Goal: Task Accomplishment & Management: Manage account settings

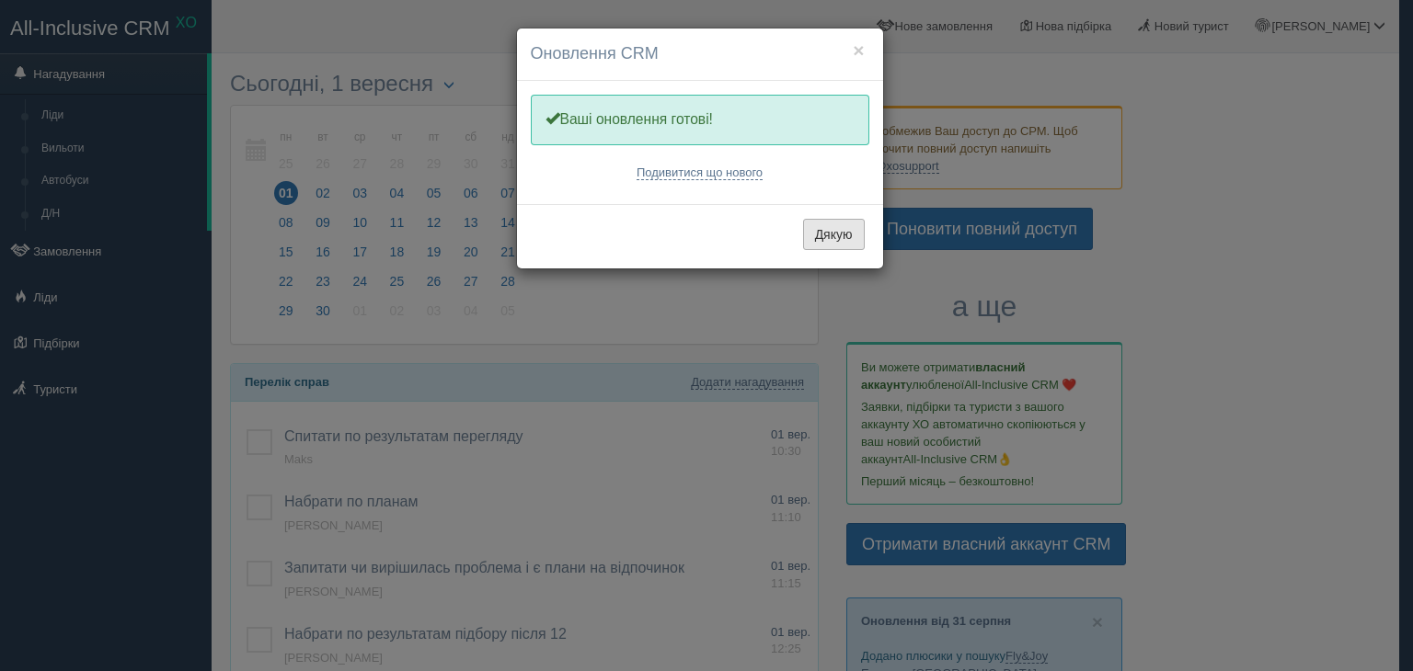
click at [821, 233] on button "Дякую" at bounding box center [834, 234] width 62 height 31
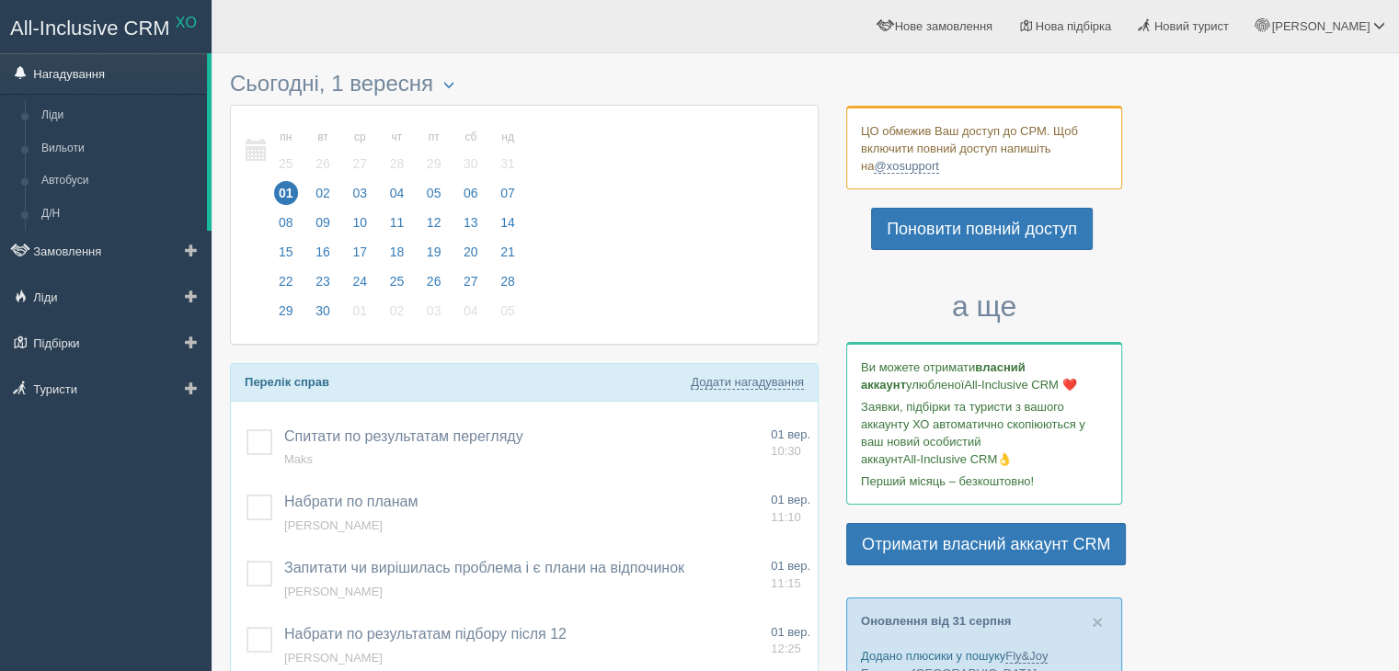
click at [81, 66] on link "Нагадування" at bounding box center [103, 73] width 207 height 40
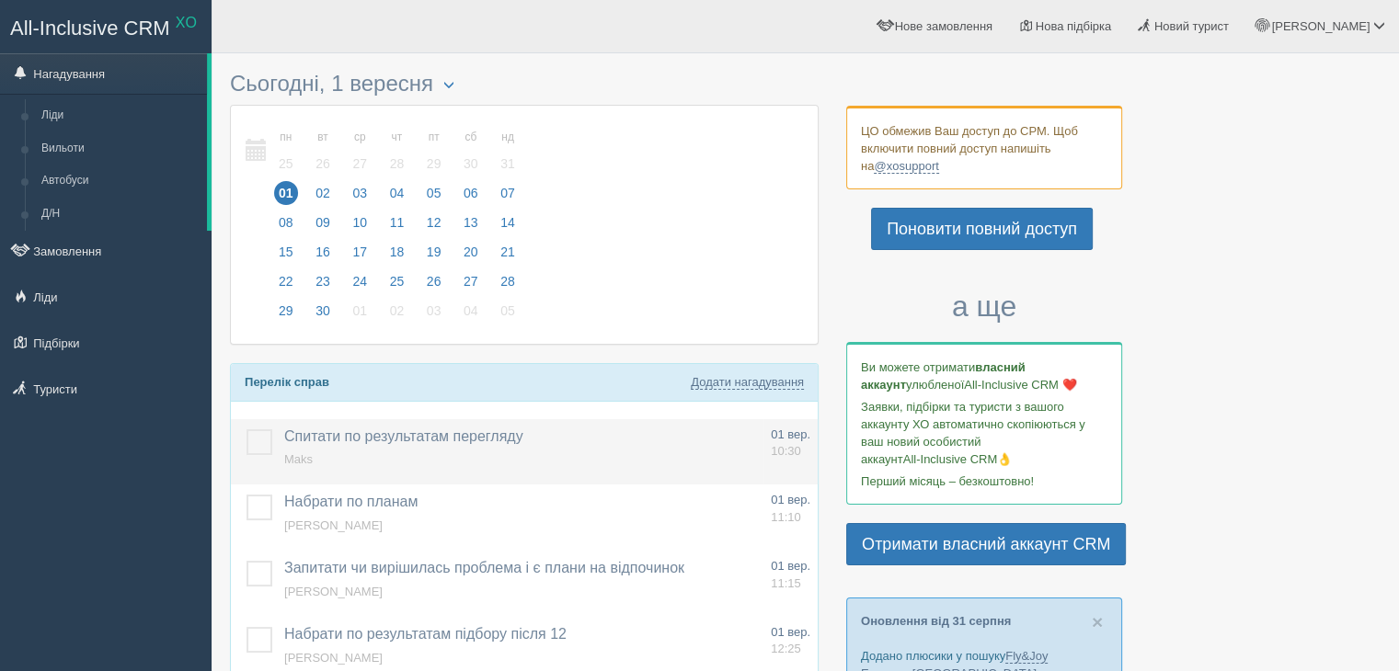
click at [302, 461] on span "Maks" at bounding box center [298, 459] width 29 height 14
click at [296, 456] on span "Maks" at bounding box center [298, 459] width 29 height 14
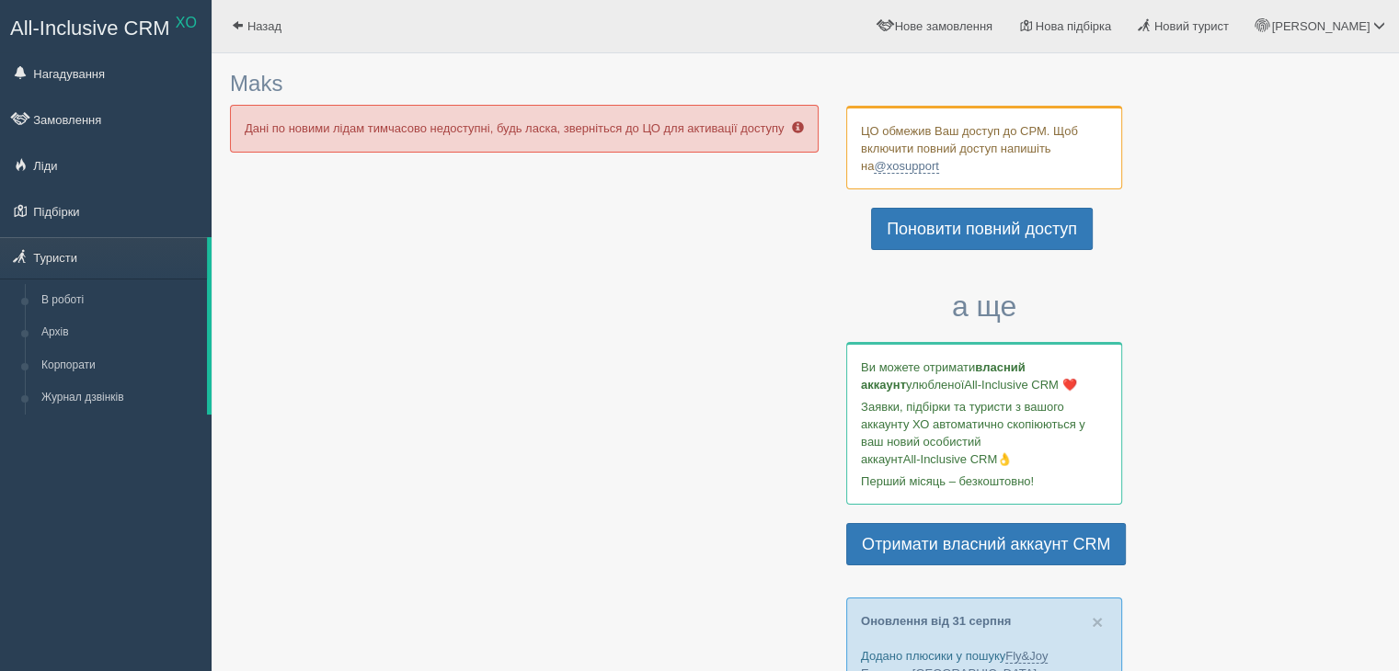
click at [797, 122] on span at bounding box center [798, 127] width 12 height 12
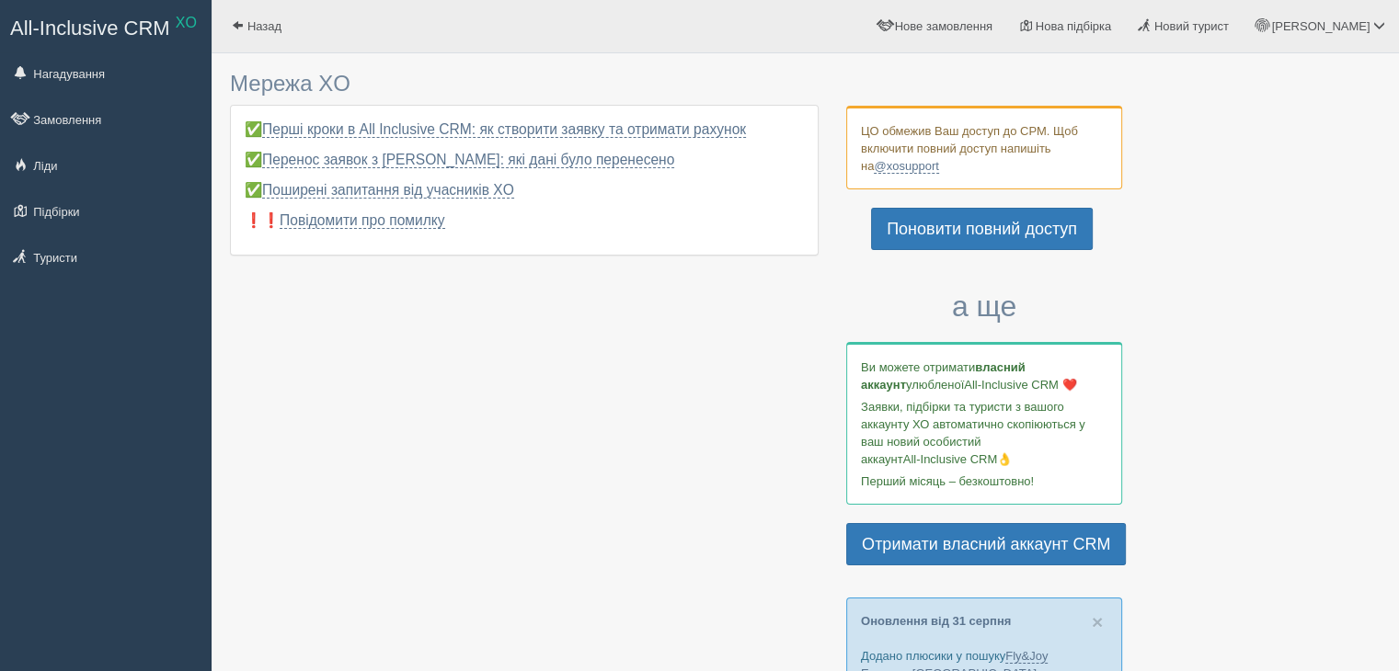
click at [620, 415] on div at bounding box center [805, 683] width 1150 height 1241
click at [92, 76] on link "Нагадування" at bounding box center [106, 73] width 212 height 40
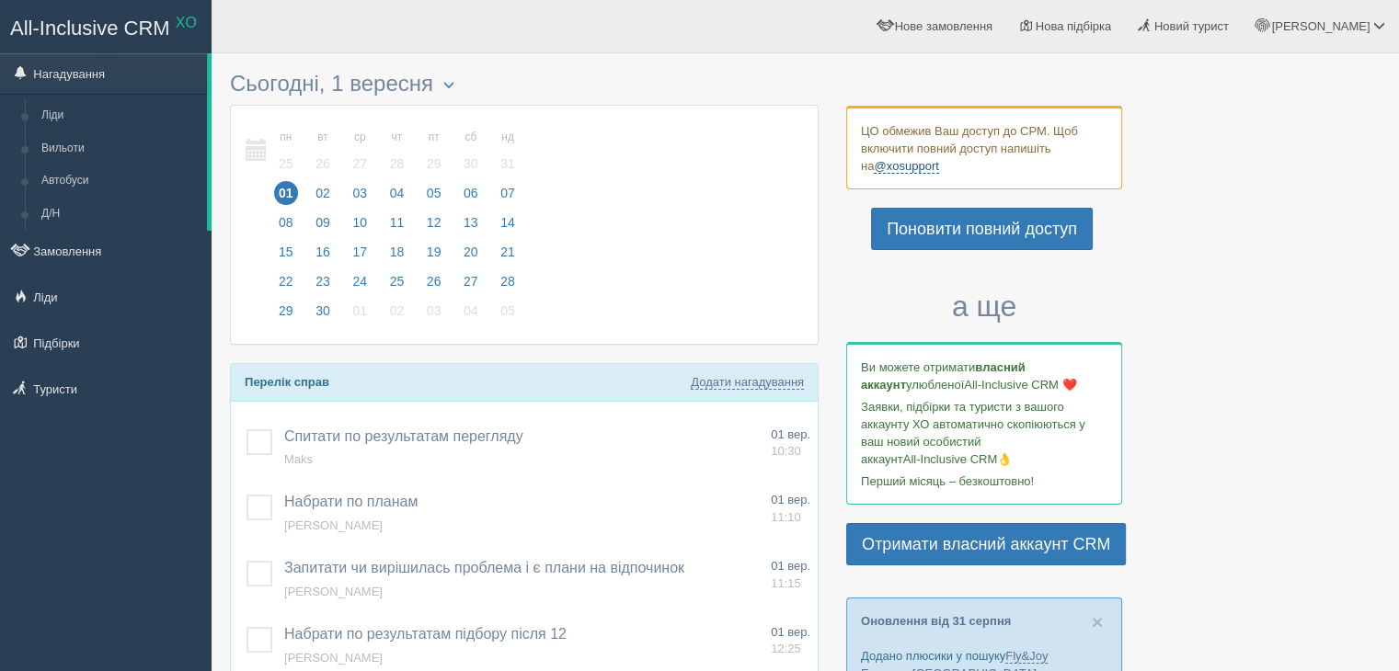
click at [886, 163] on link "@xosupport" at bounding box center [906, 166] width 64 height 15
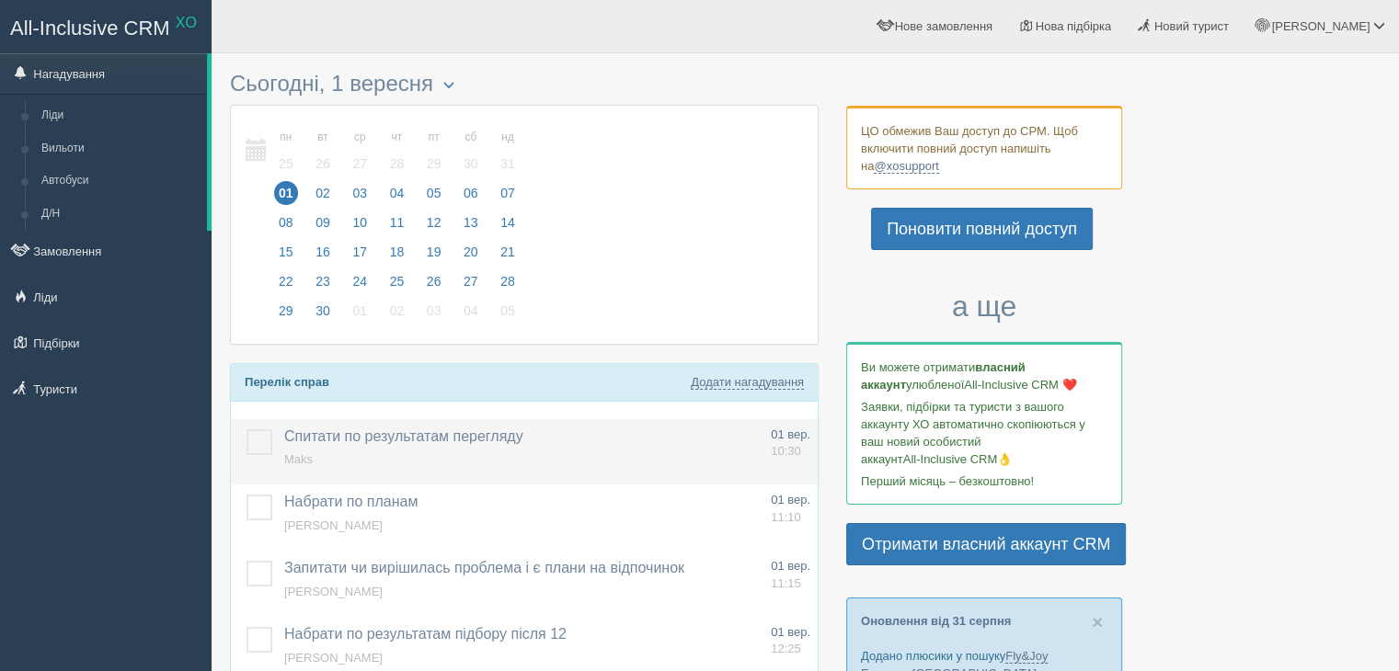
click at [300, 453] on span "Maks" at bounding box center [298, 459] width 29 height 14
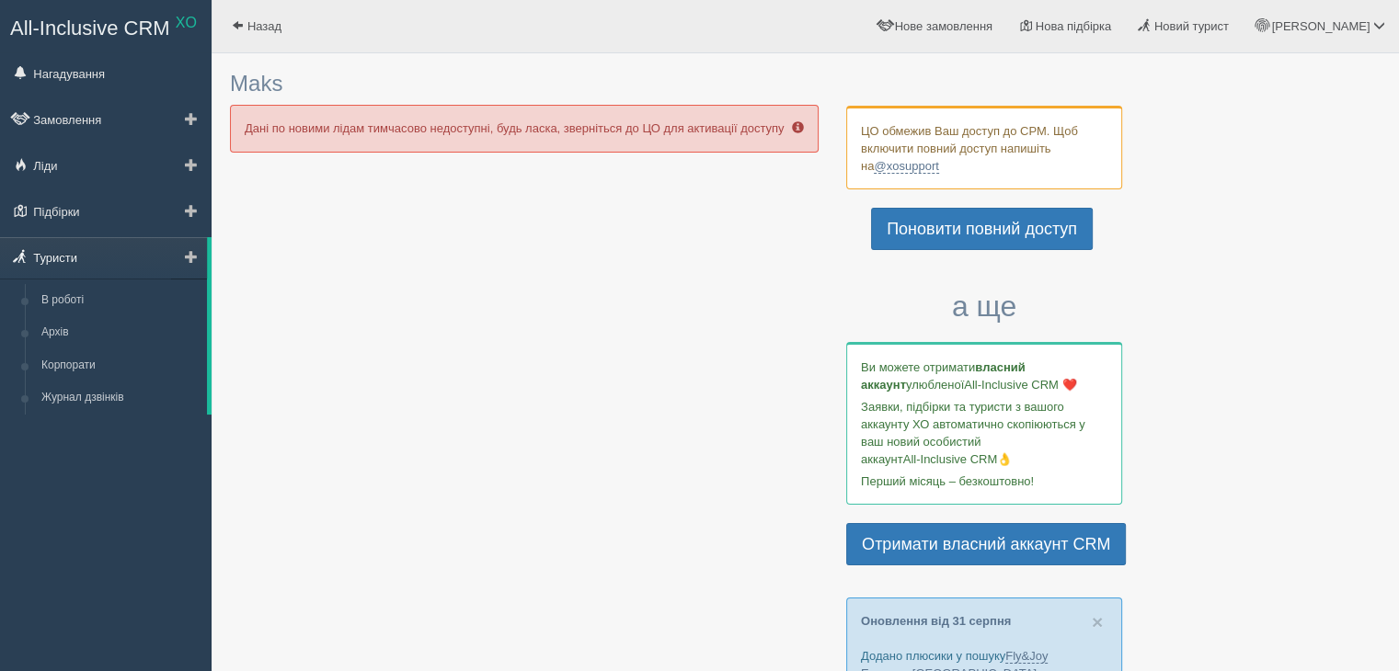
click at [52, 251] on link "Туристи" at bounding box center [103, 257] width 207 height 40
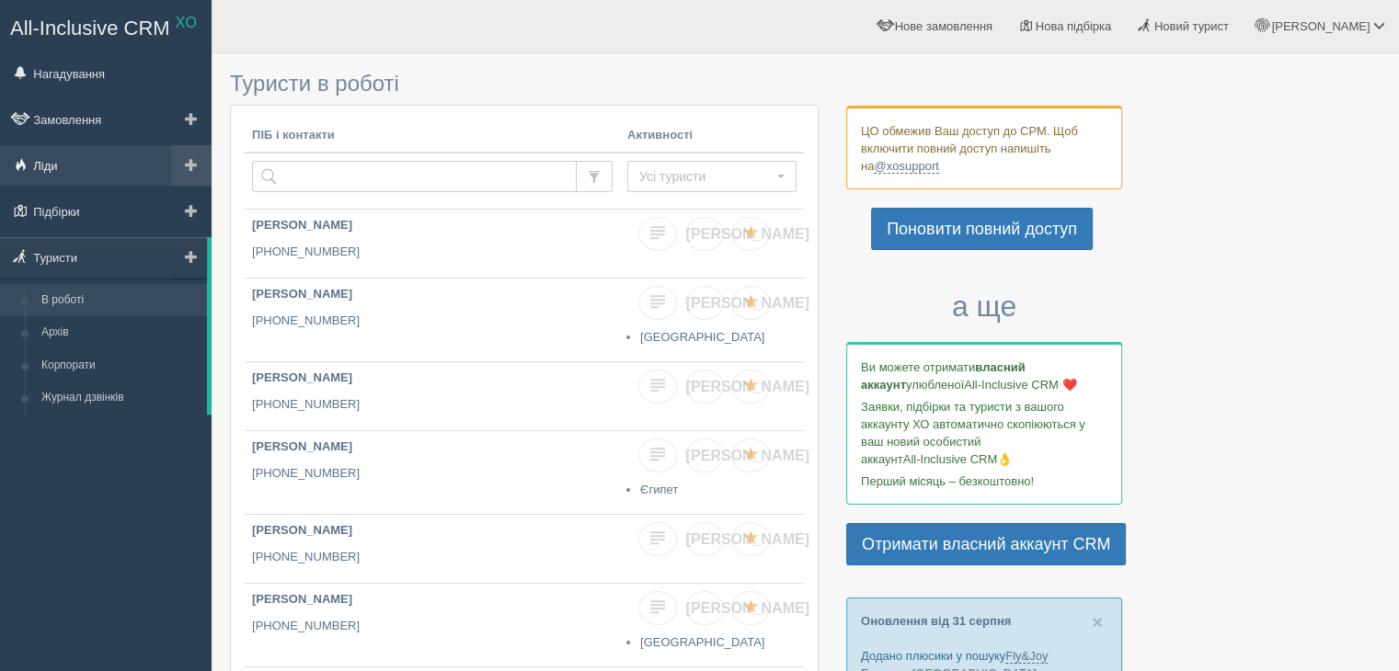
click at [48, 163] on link "Ліди" at bounding box center [106, 165] width 212 height 40
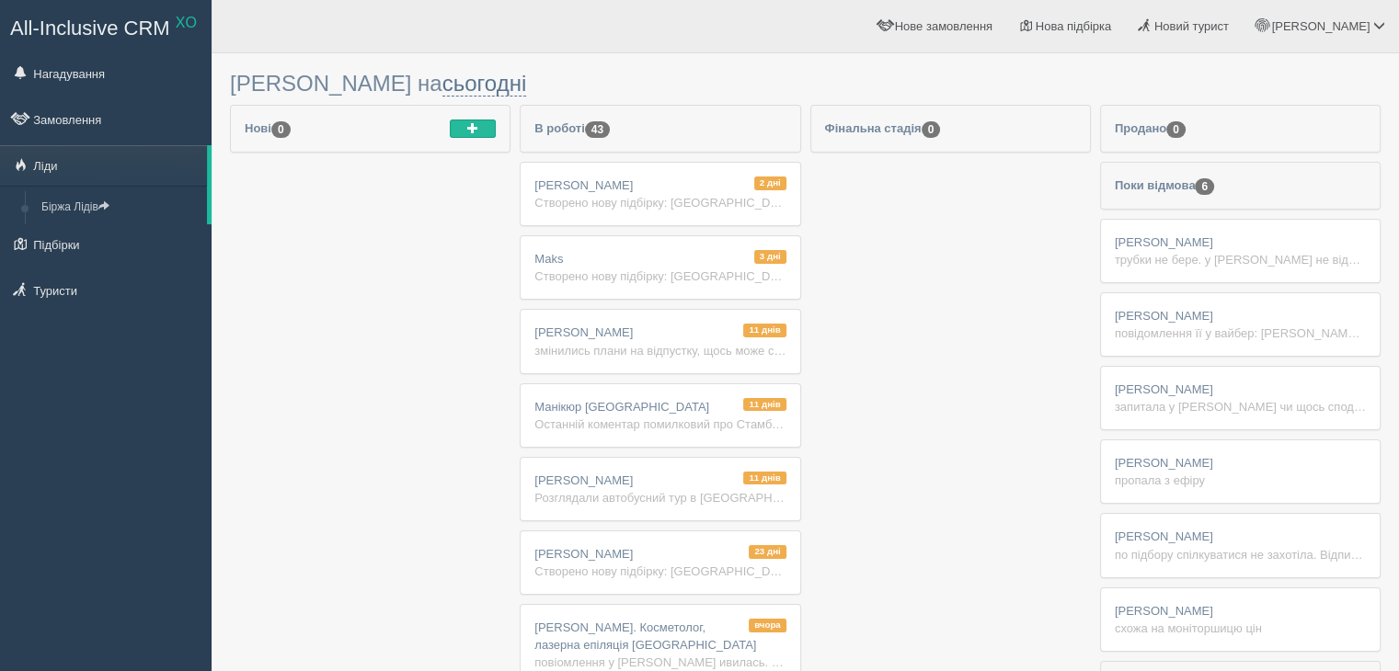
click at [545, 259] on span "Maks" at bounding box center [548, 259] width 29 height 14
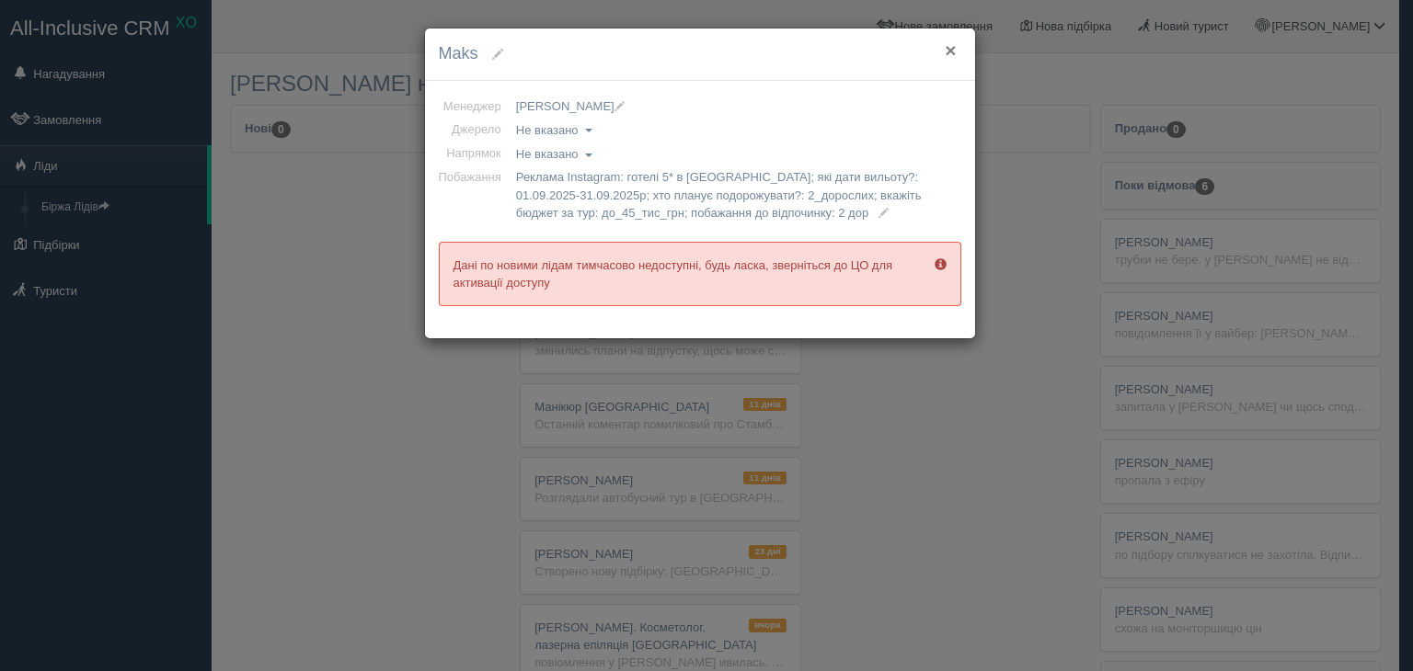
click at [950, 49] on button "×" at bounding box center [949, 49] width 11 height 19
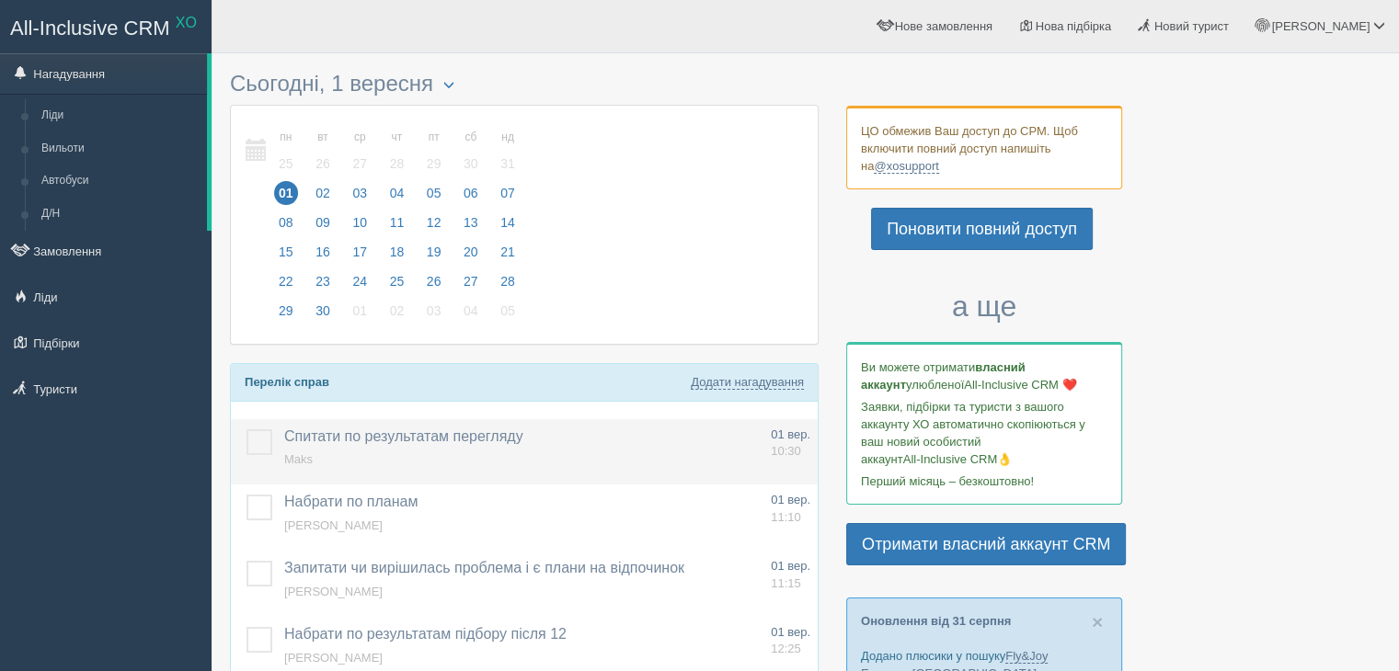
click at [286, 457] on span "Maks" at bounding box center [298, 459] width 29 height 14
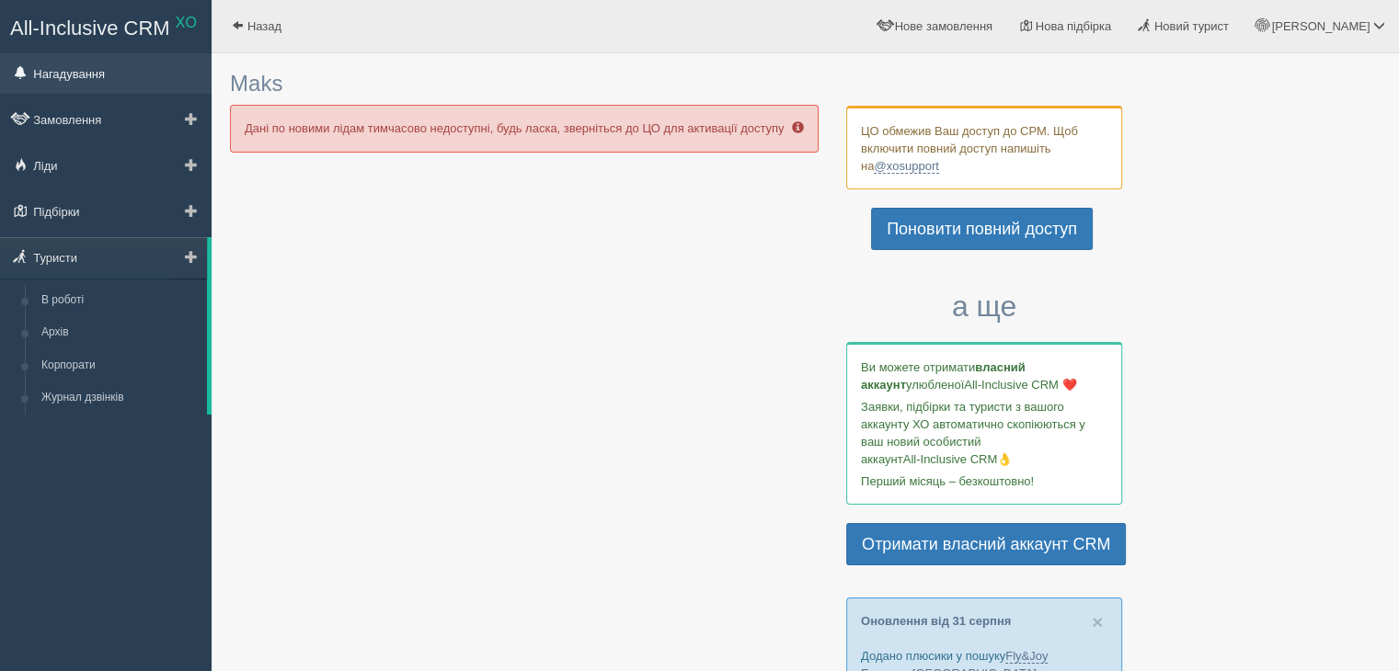
click at [70, 73] on link "Нагадування" at bounding box center [106, 73] width 212 height 40
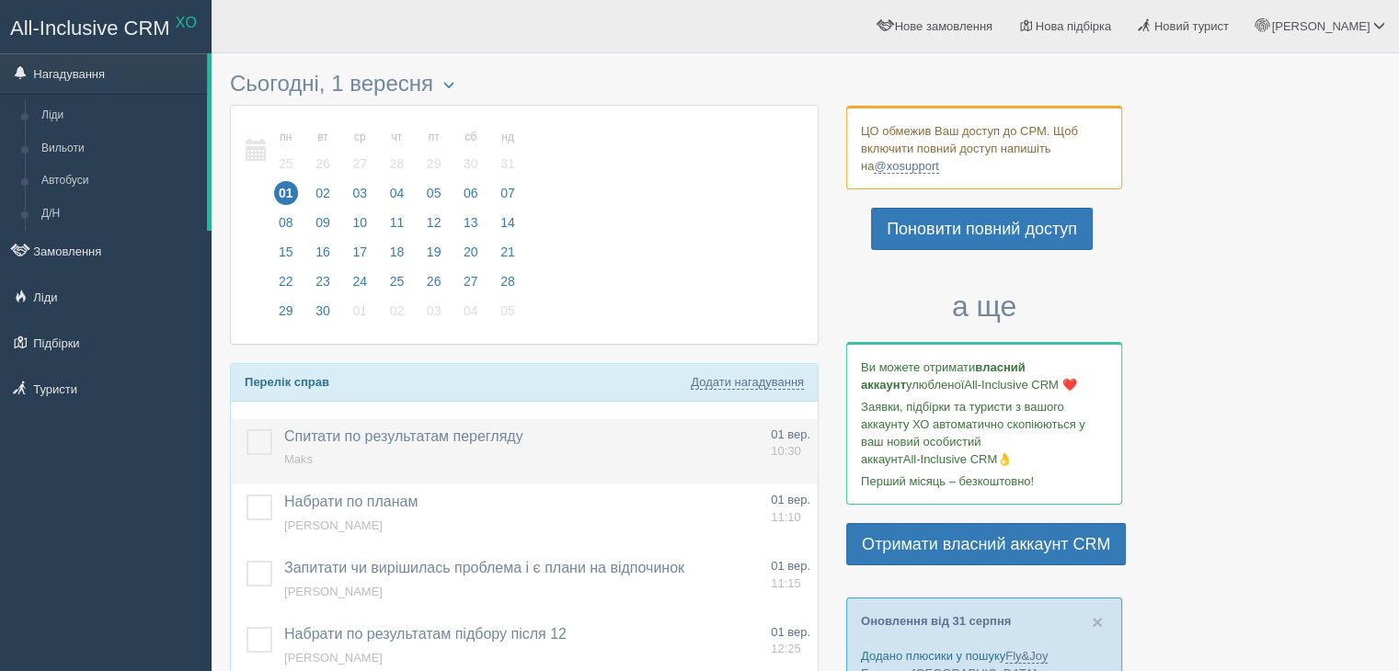
click at [296, 463] on span "Maks" at bounding box center [298, 459] width 29 height 14
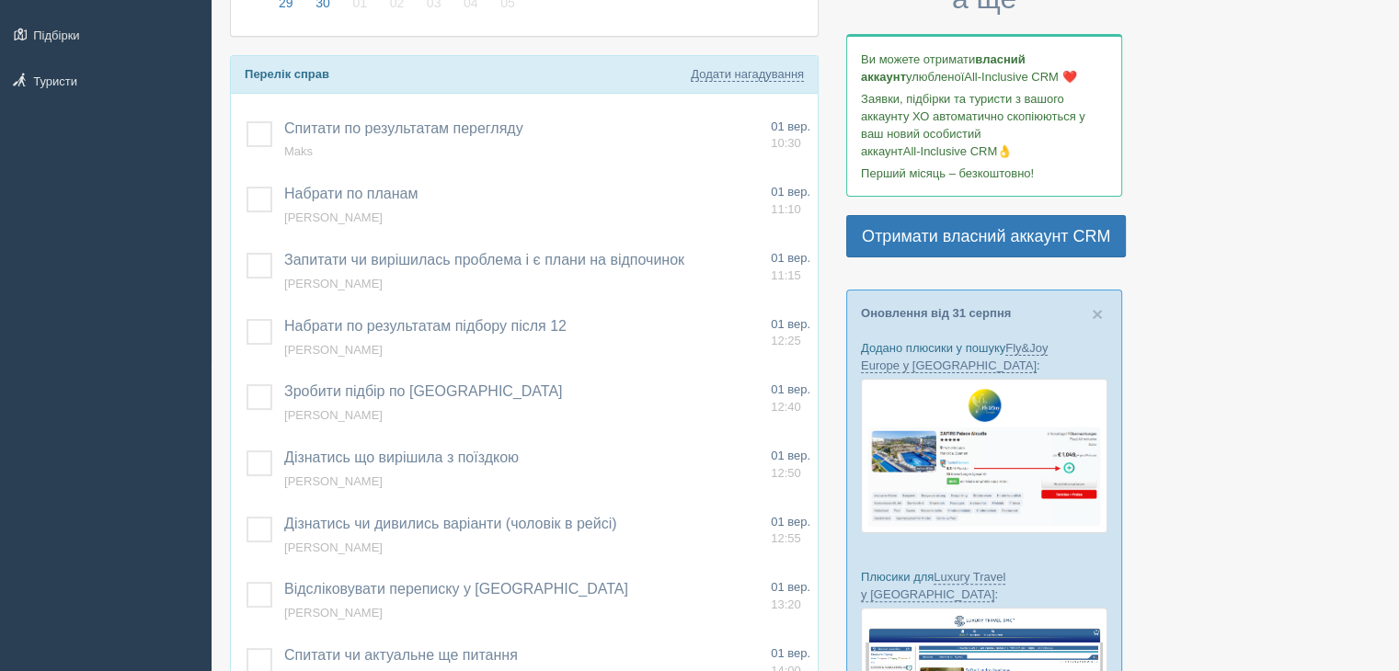
scroll to position [184, 0]
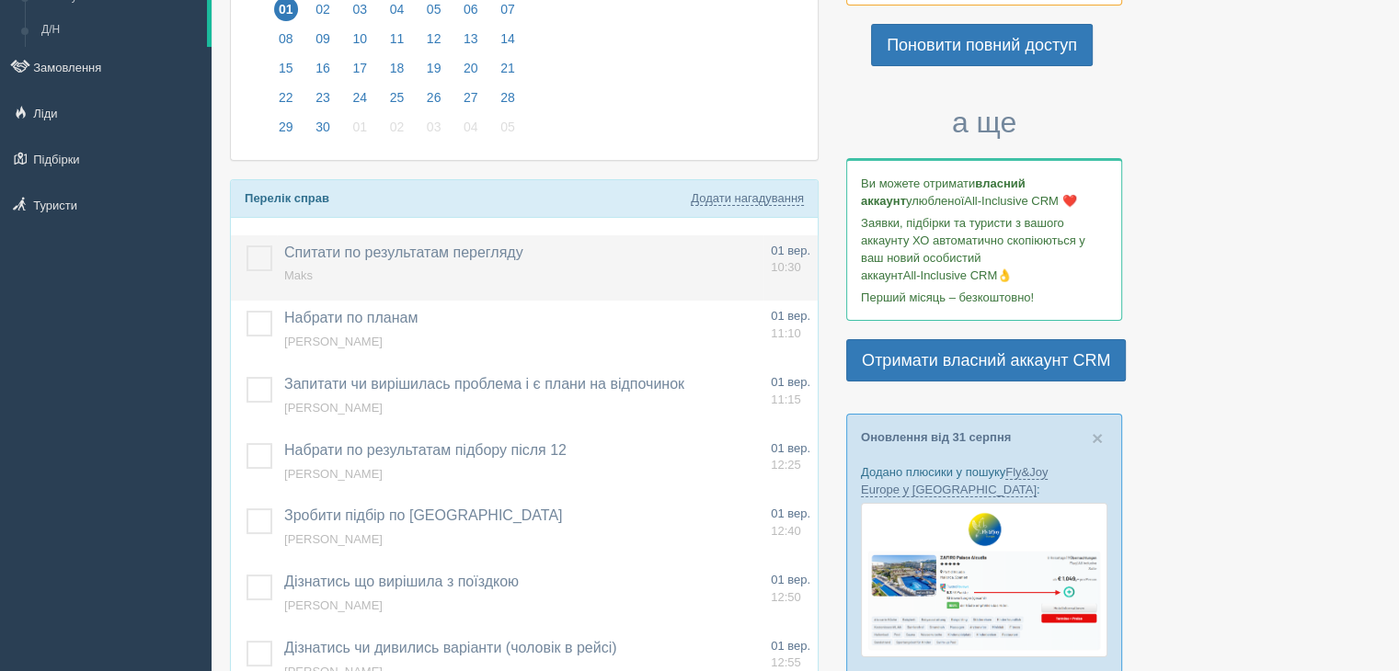
click at [246, 246] on label at bounding box center [246, 246] width 0 height 0
click at [0, 0] on input "checkbox" at bounding box center [0, 0] width 0 height 0
click at [606, 251] on button "Додати інше" at bounding box center [578, 253] width 86 height 20
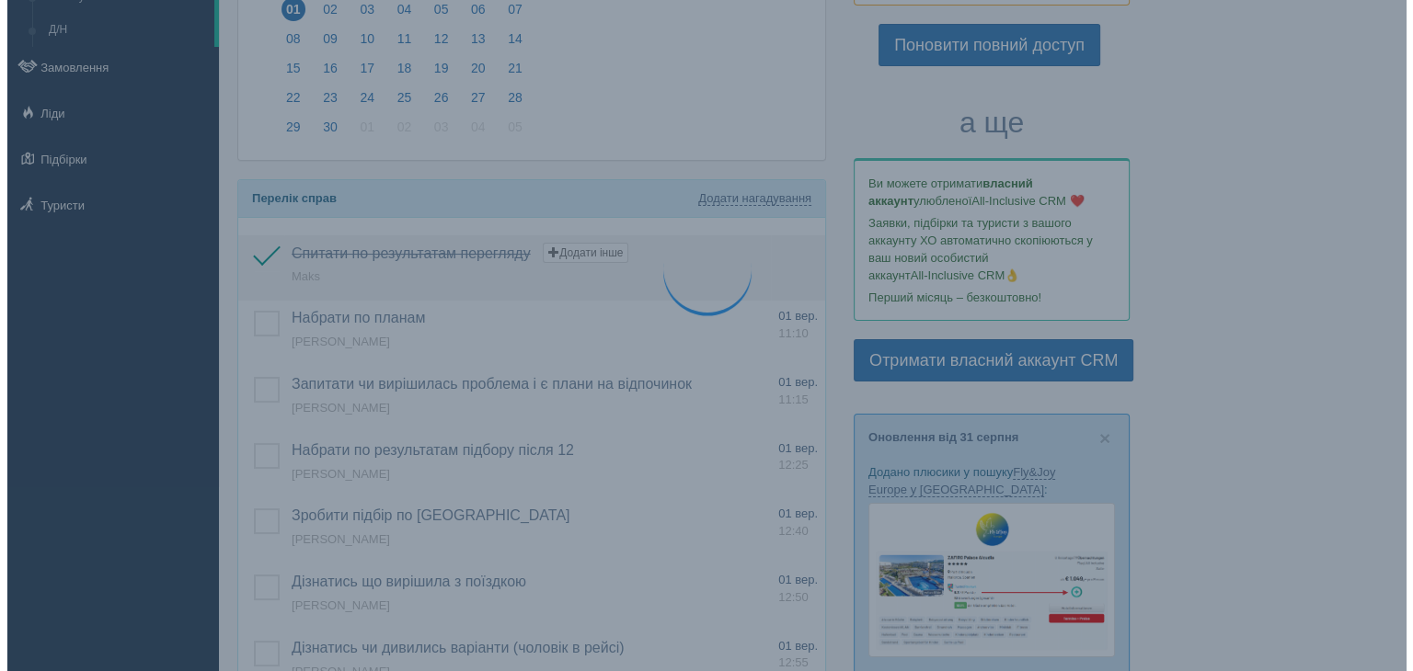
select select "11"
select select "40"
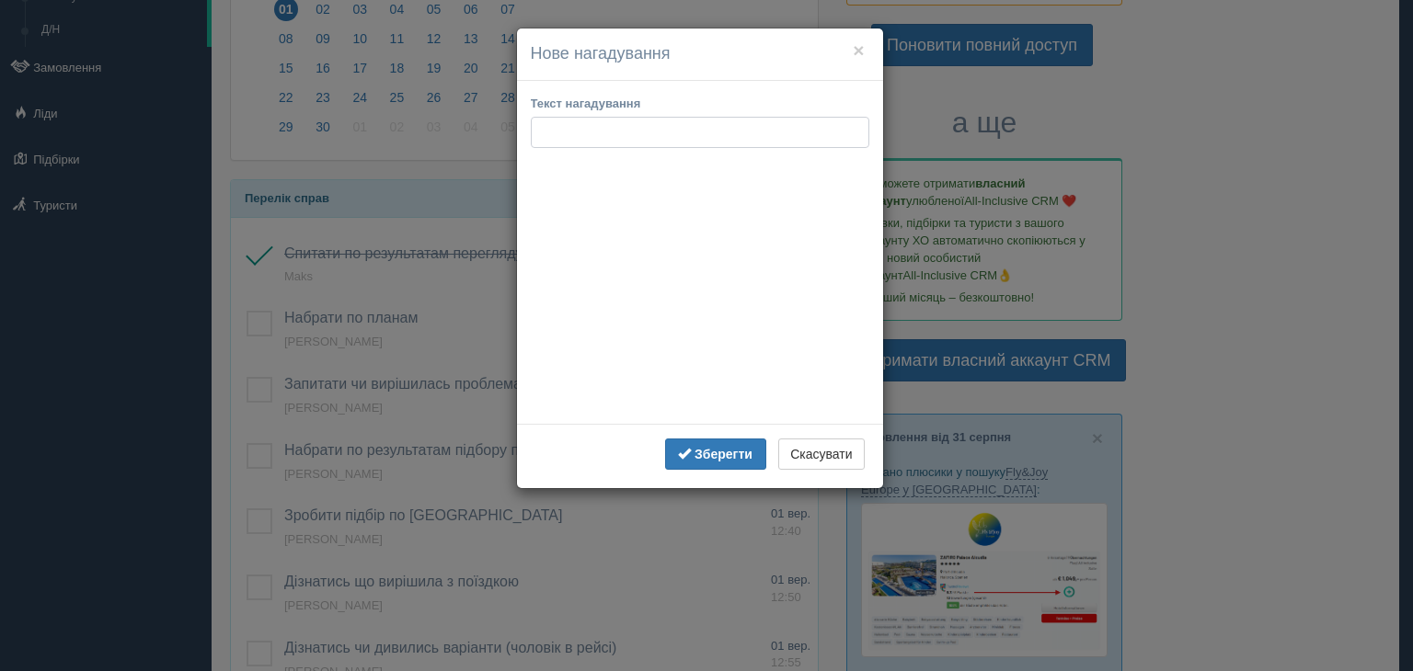
type input "п"
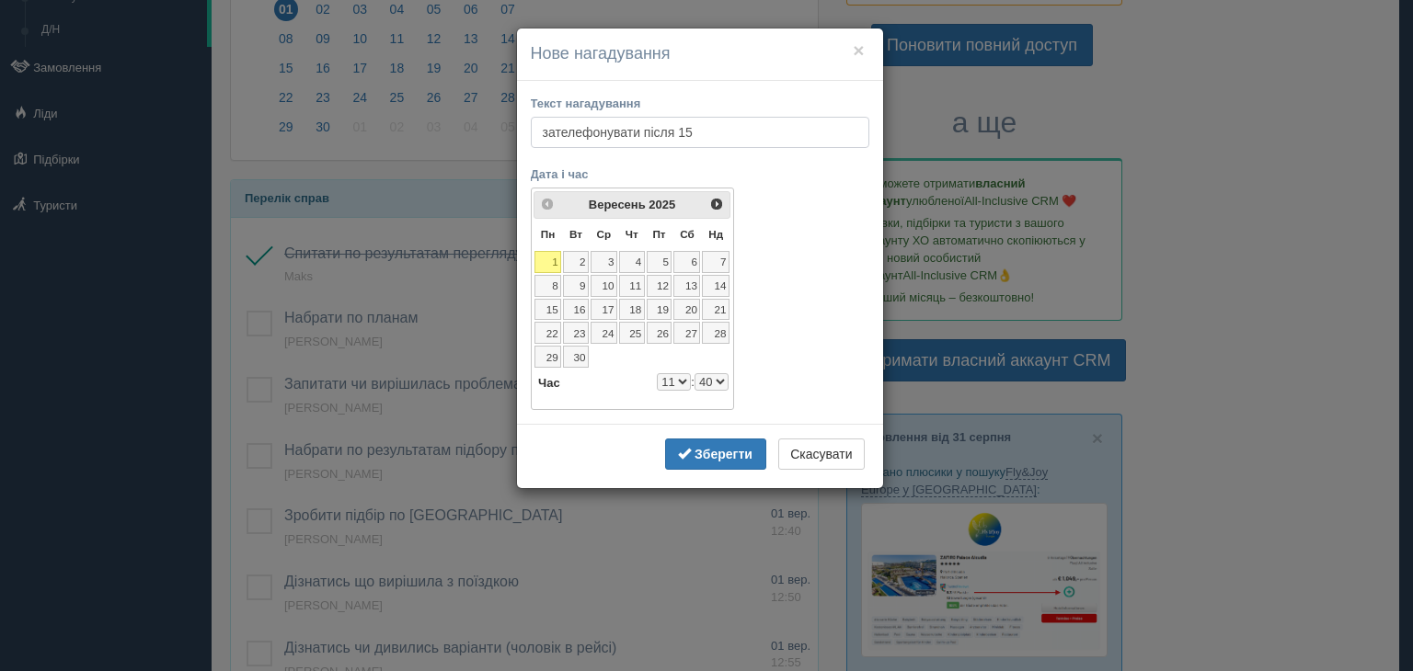
type input "зателефонувати після 15"
click at [682, 378] on select "0 1 2 3 4 5 6 7 8 9 10 11 12 13 14 15 16 17 18 19 20 21 22 23" at bounding box center [674, 381] width 34 height 17
select select "15"
select select "40"
click at [718, 377] on select "00 05 10 15 20 25 30 35 40 45 50 55" at bounding box center [711, 381] width 34 height 17
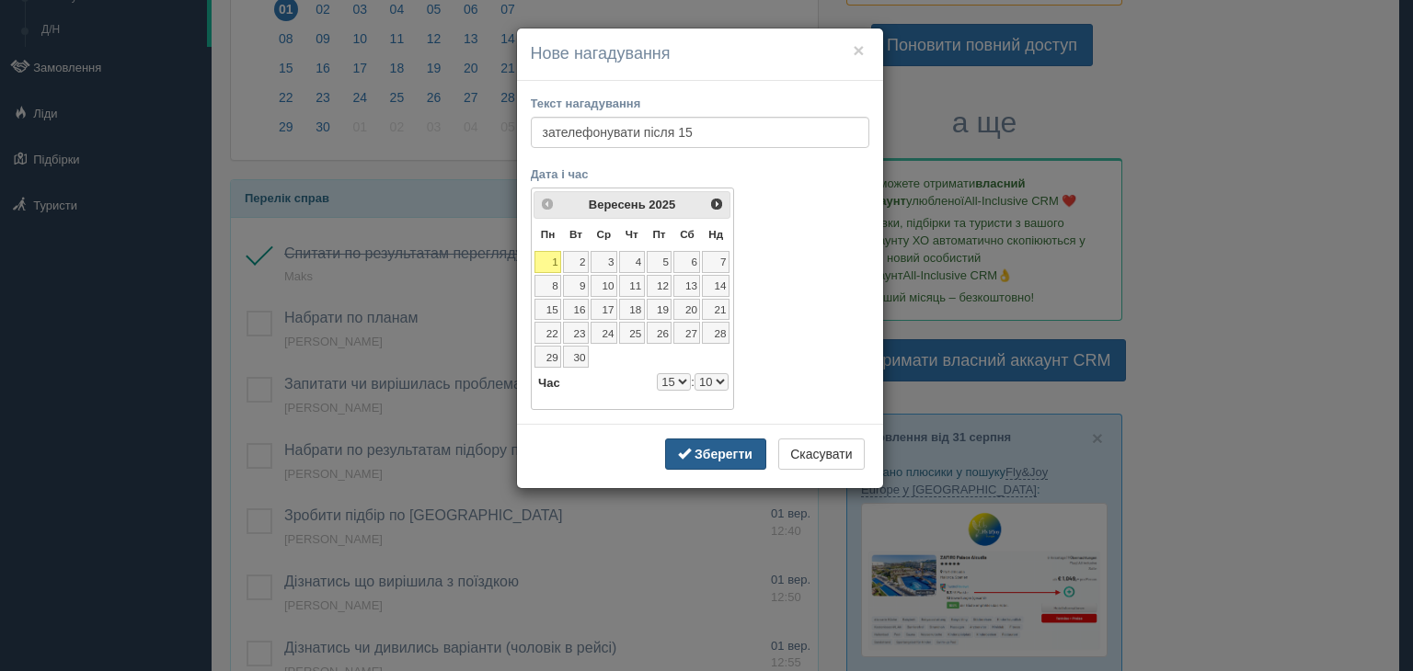
select select "15"
select select "10"
click at [711, 447] on b "Зберегти" at bounding box center [723, 454] width 58 height 15
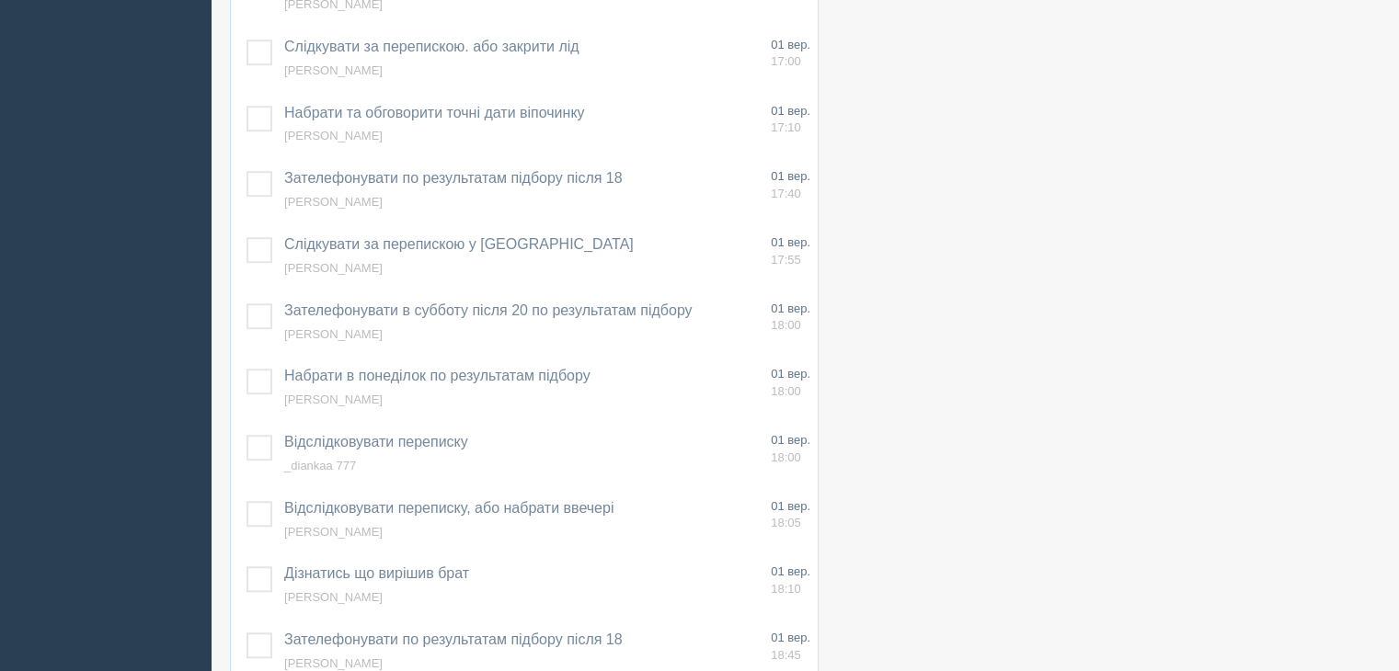
scroll to position [1379, 0]
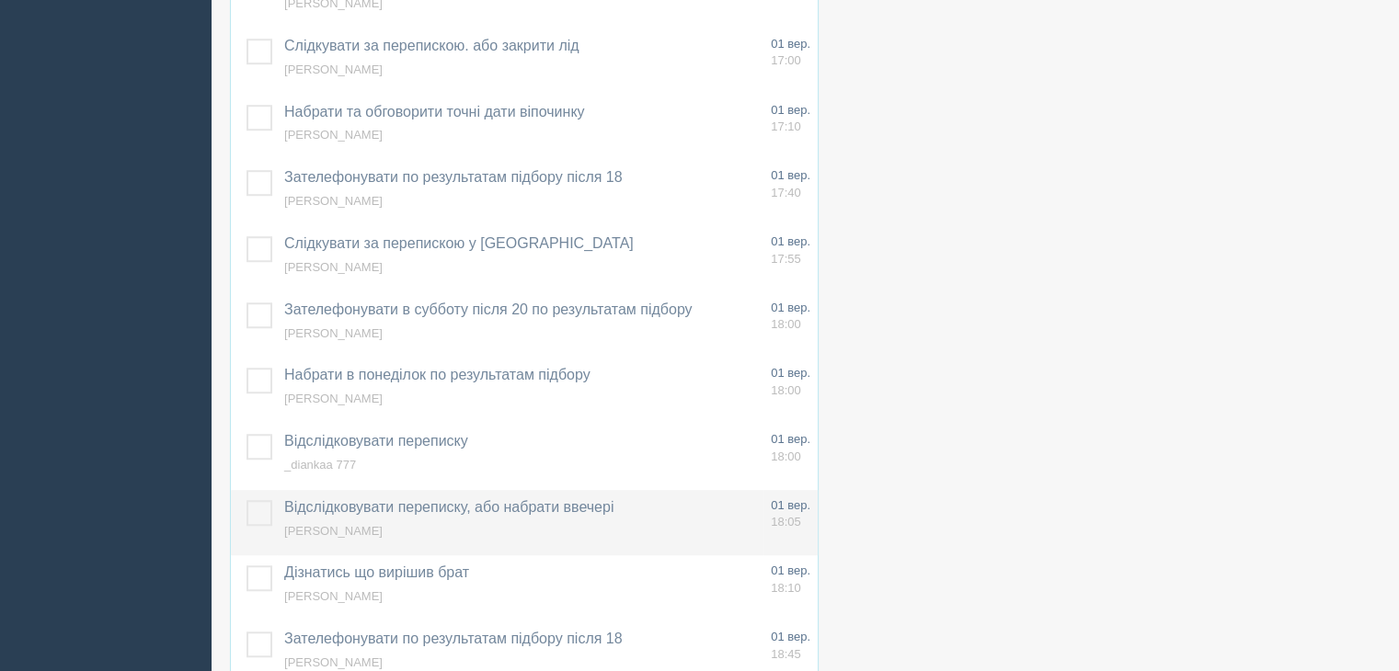
click at [315, 527] on span "[PERSON_NAME]" at bounding box center [333, 531] width 98 height 14
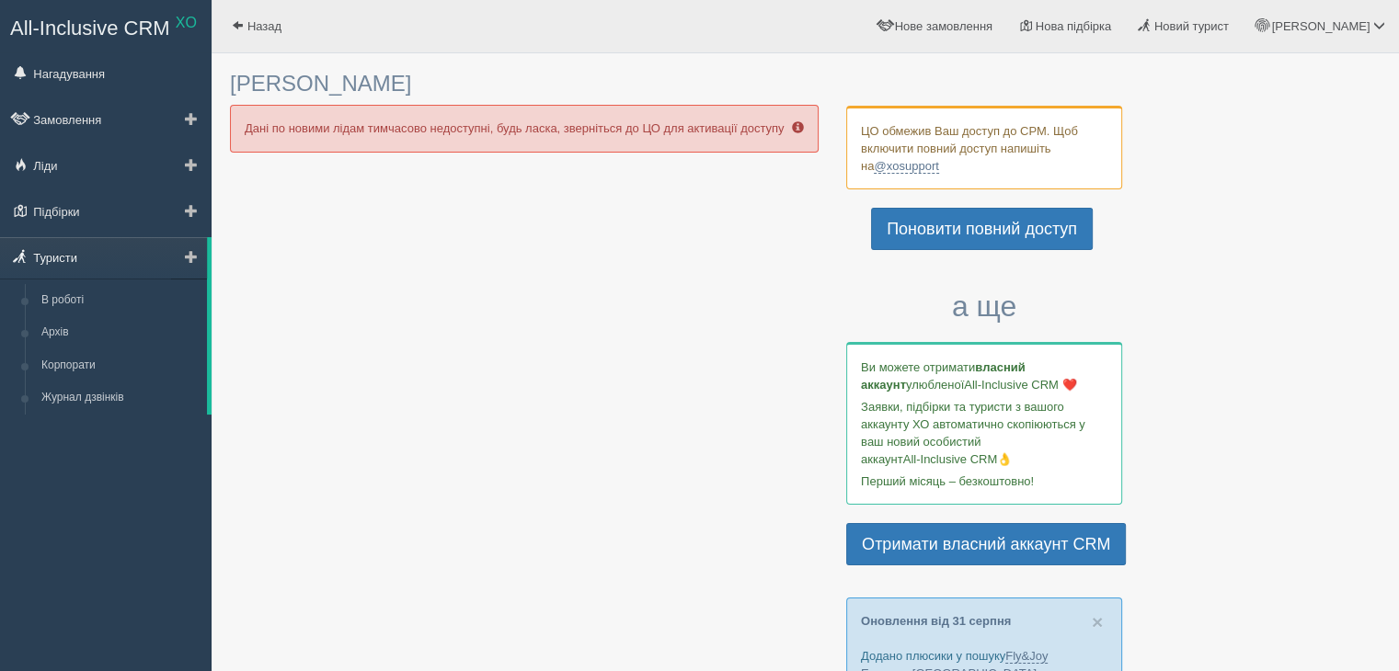
click at [67, 250] on link "Туристи" at bounding box center [103, 257] width 207 height 40
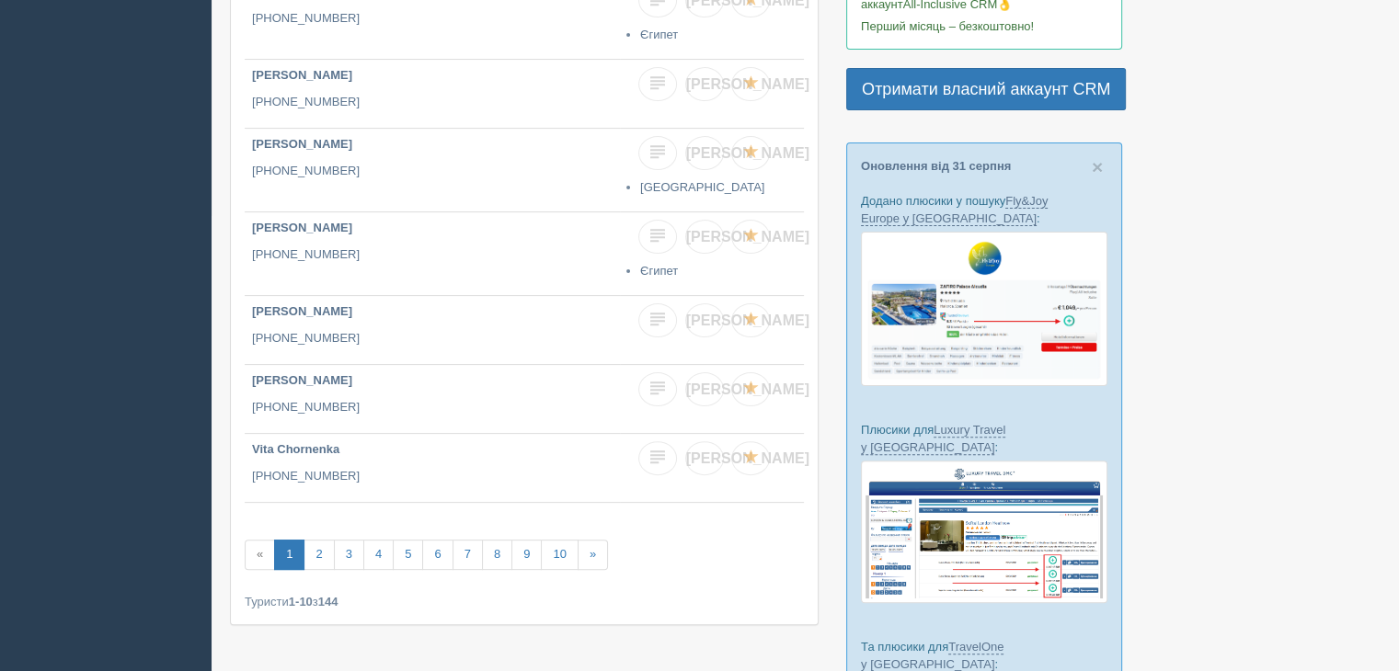
scroll to position [460, 0]
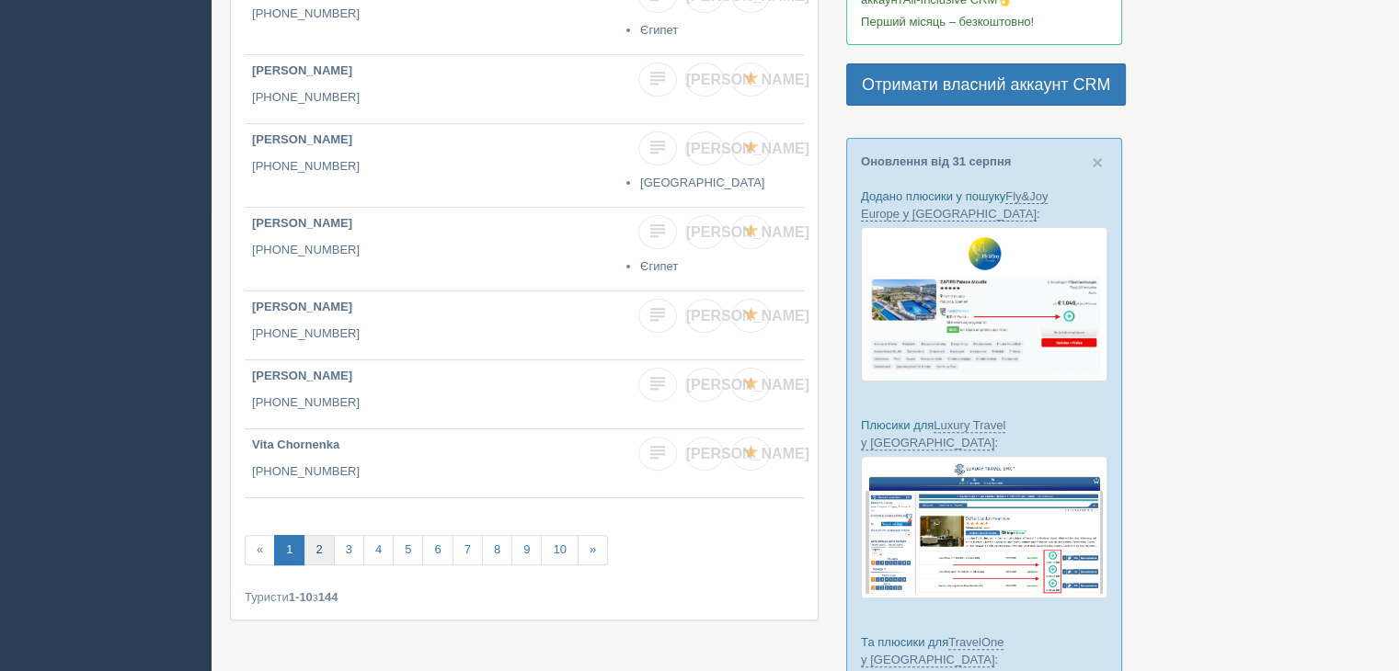
click at [316, 538] on link "2" at bounding box center [318, 550] width 30 height 30
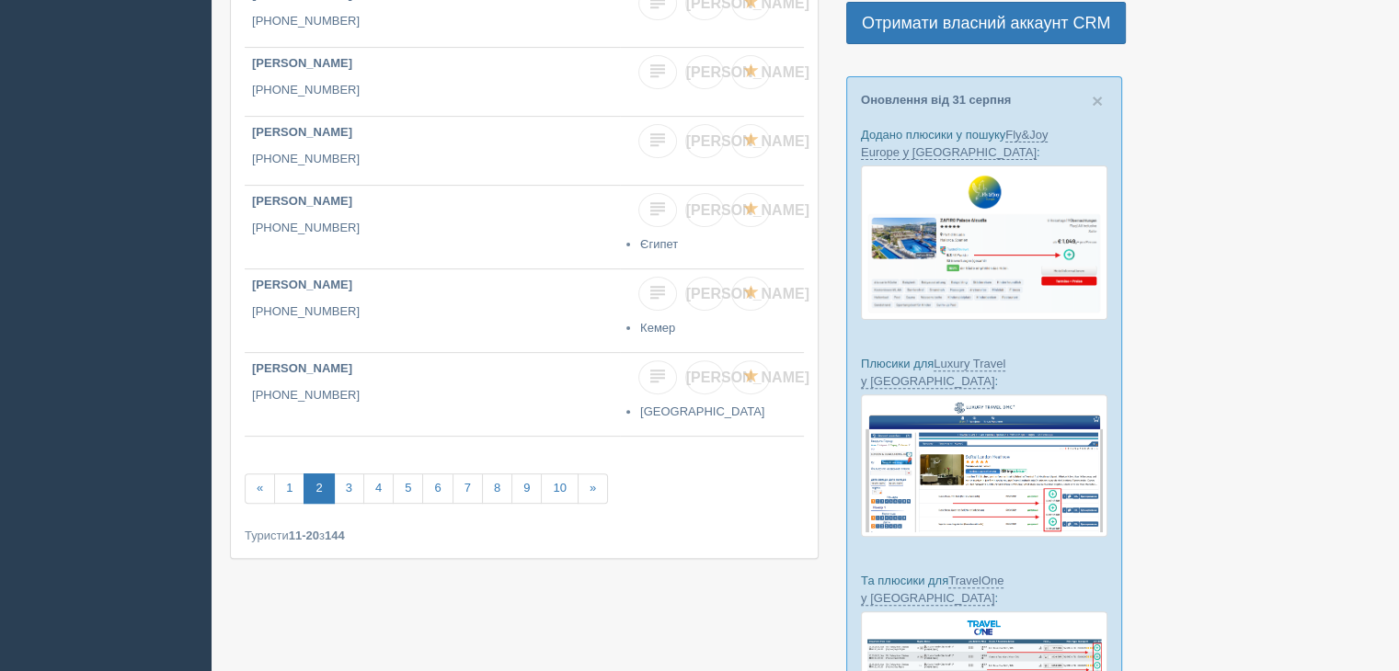
scroll to position [644, 0]
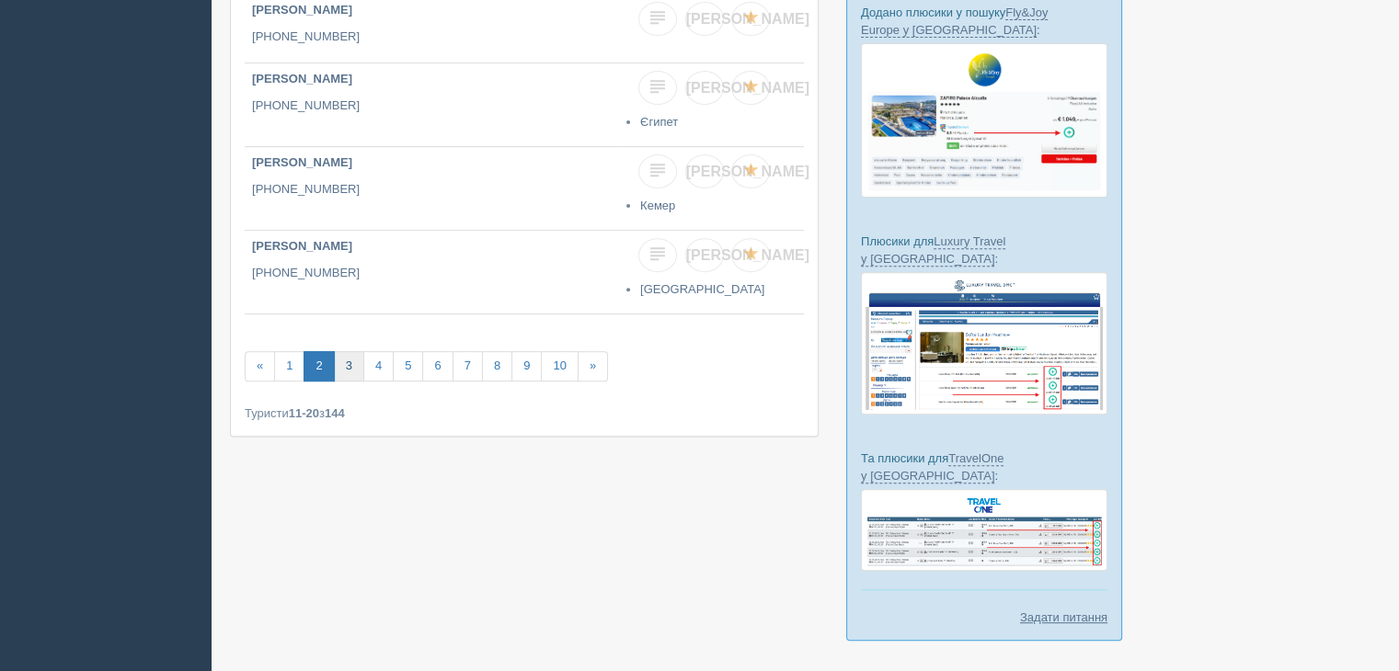
click at [347, 365] on link "3" at bounding box center [349, 366] width 30 height 30
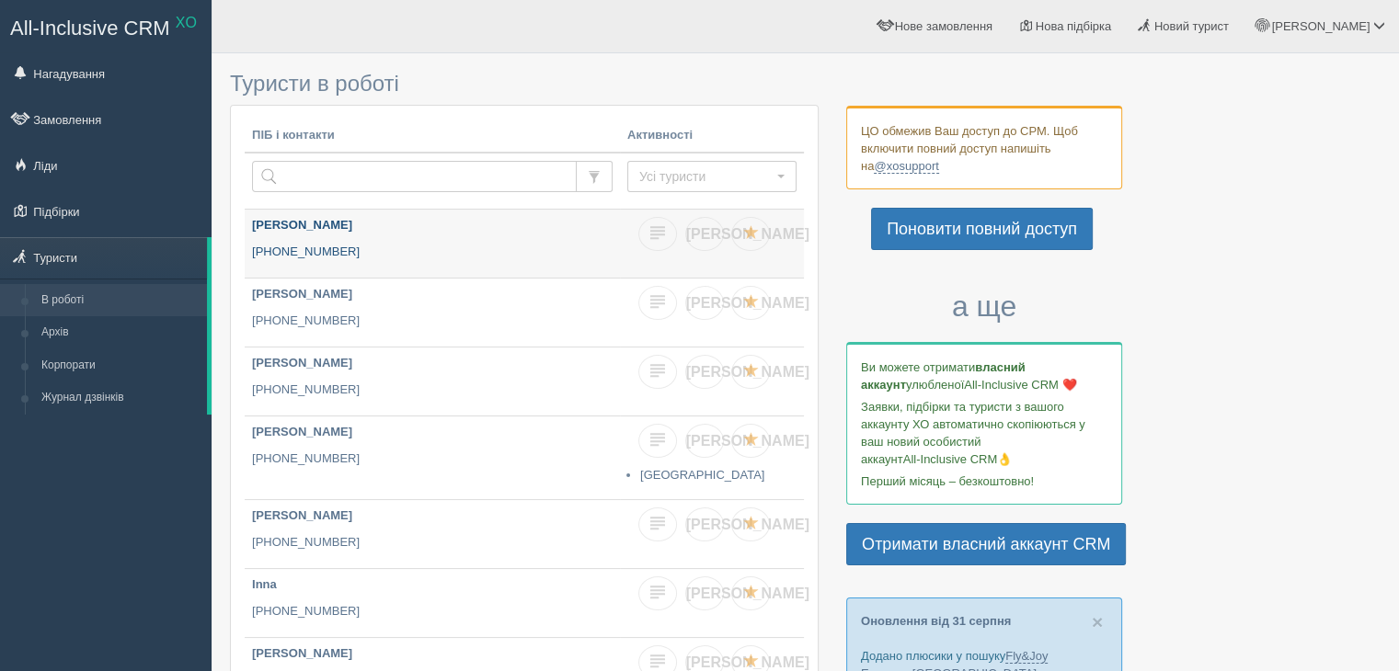
click at [414, 235] on link "Тетяна Васильчук +380 67 252 9145" at bounding box center [432, 244] width 375 height 68
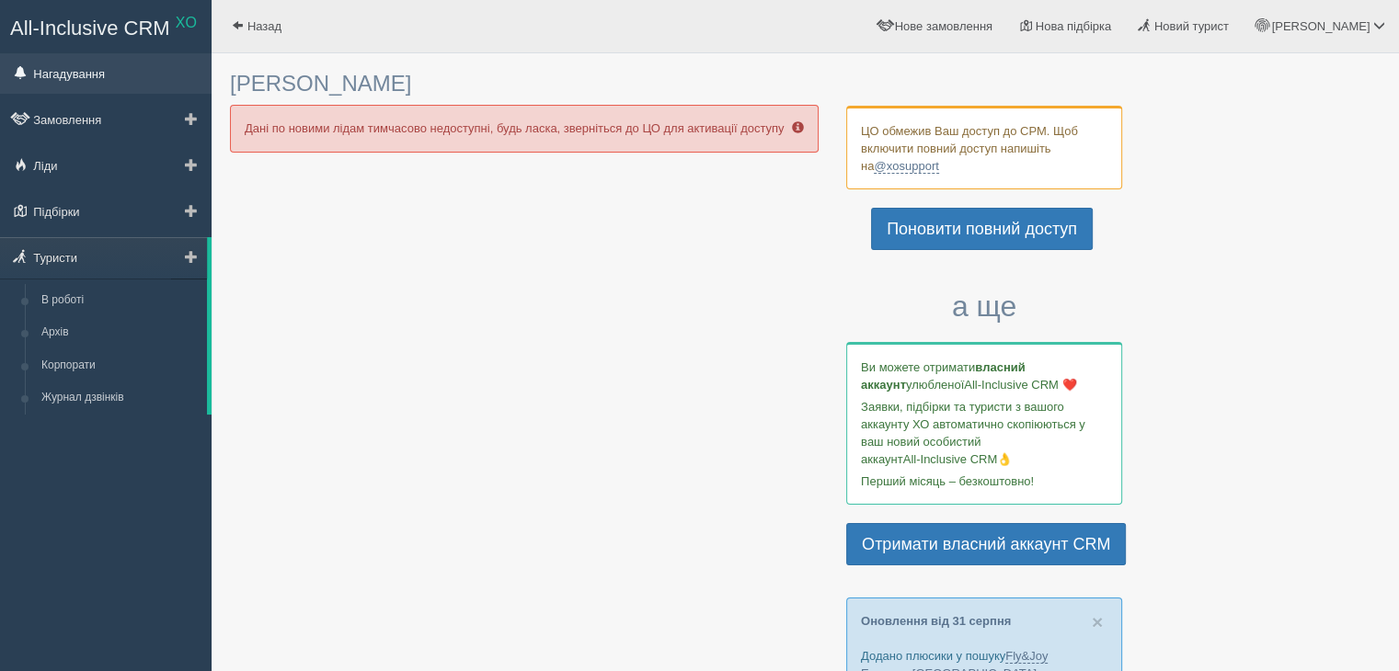
click at [45, 74] on link "Нагадування" at bounding box center [106, 73] width 212 height 40
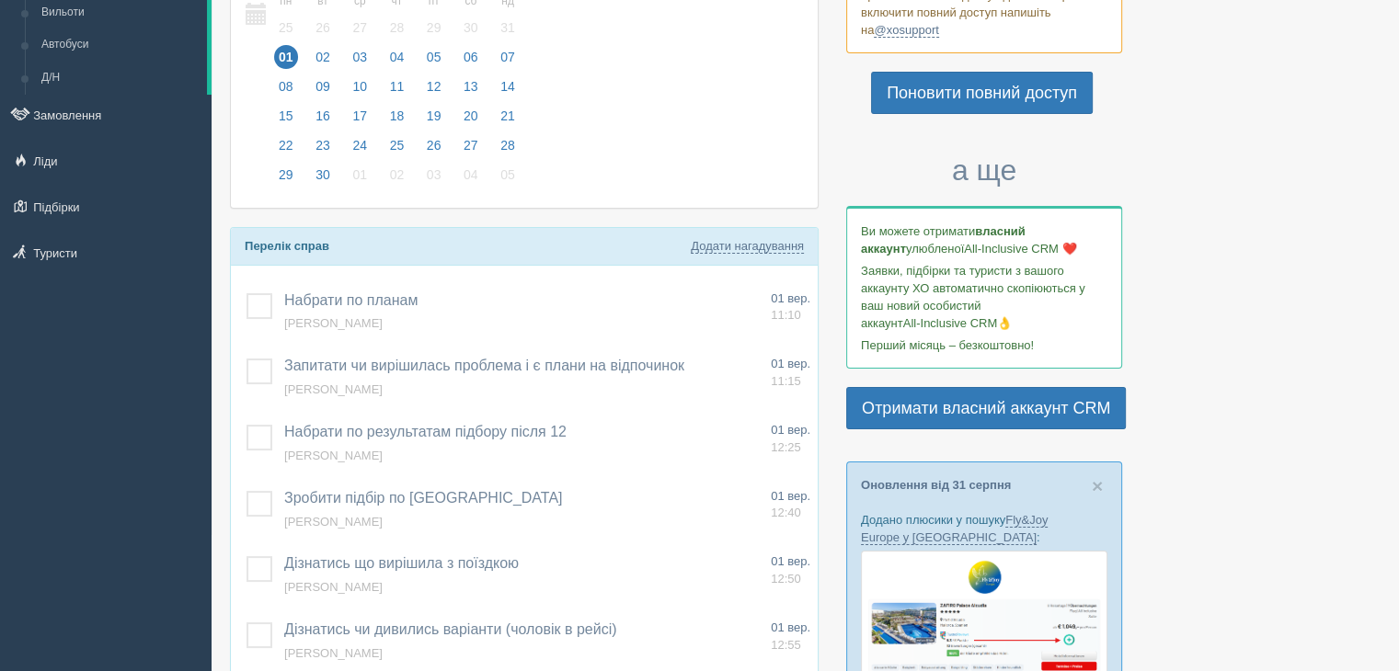
scroll to position [184, 0]
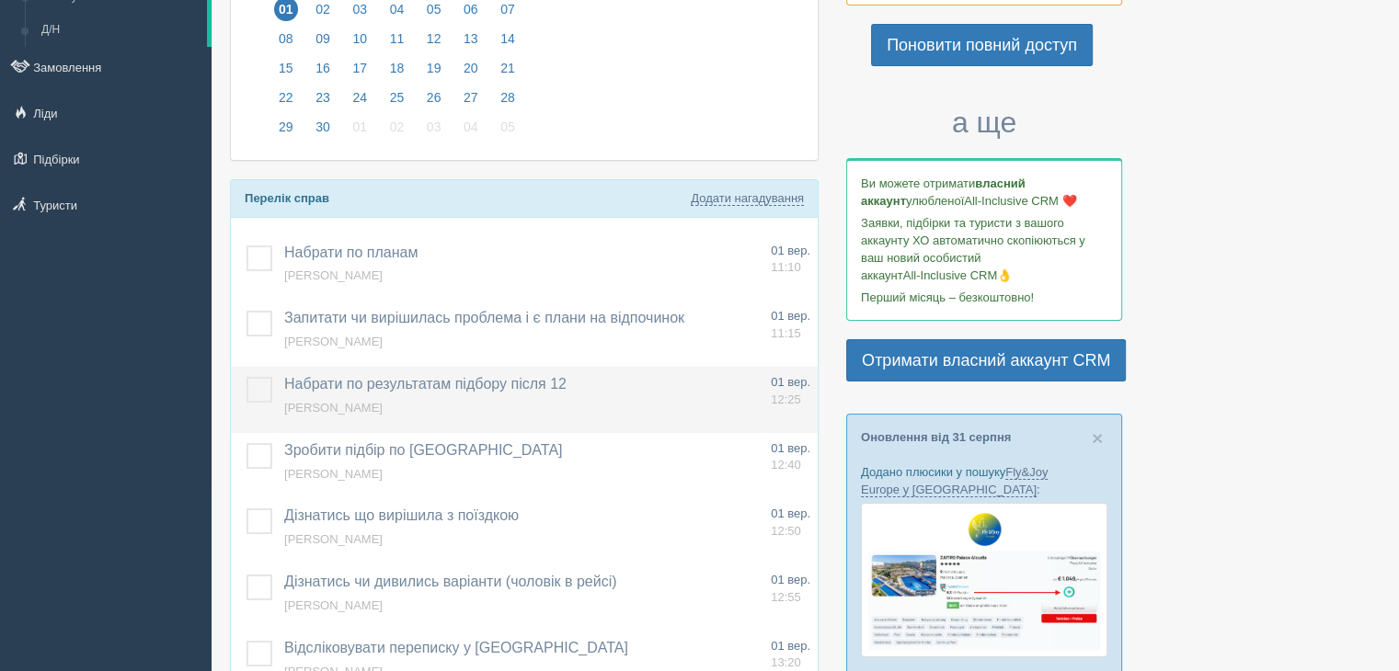
click at [246, 377] on label at bounding box center [246, 377] width 0 height 0
click at [0, 0] on input "checkbox" at bounding box center [0, 0] width 0 height 0
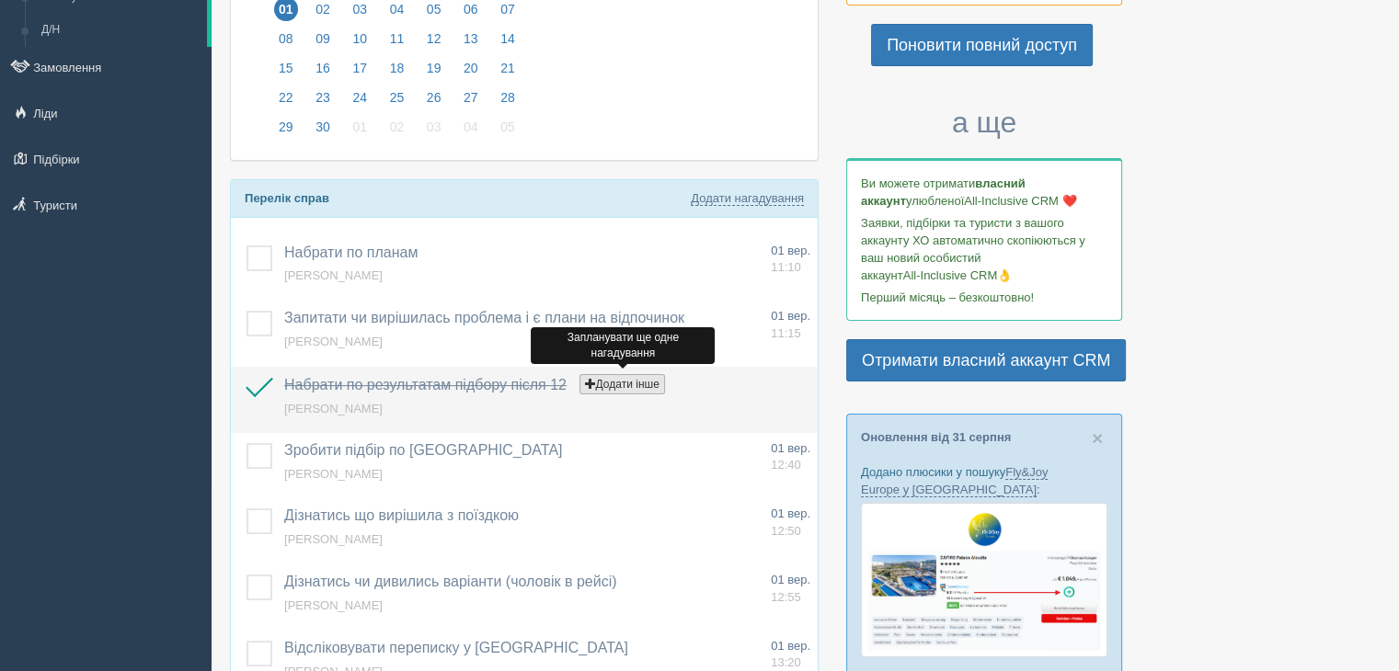
click at [621, 379] on button "Додати інше" at bounding box center [622, 384] width 86 height 20
select select "11"
select select "40"
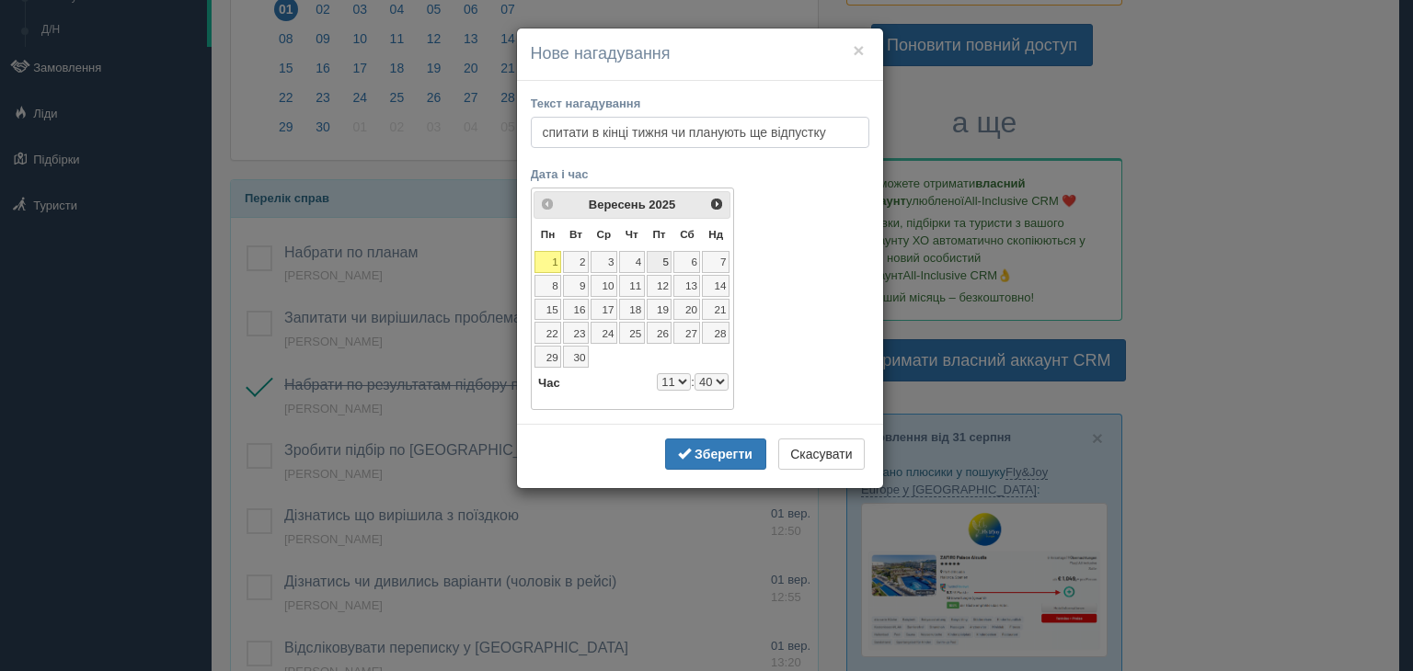
type input "спитати в кінці тижня чи планують ще відпустку"
click at [664, 258] on link "5" at bounding box center [660, 262] width 26 height 22
select select "11"
select select "40"
click at [717, 448] on b "Зберегти" at bounding box center [723, 454] width 58 height 15
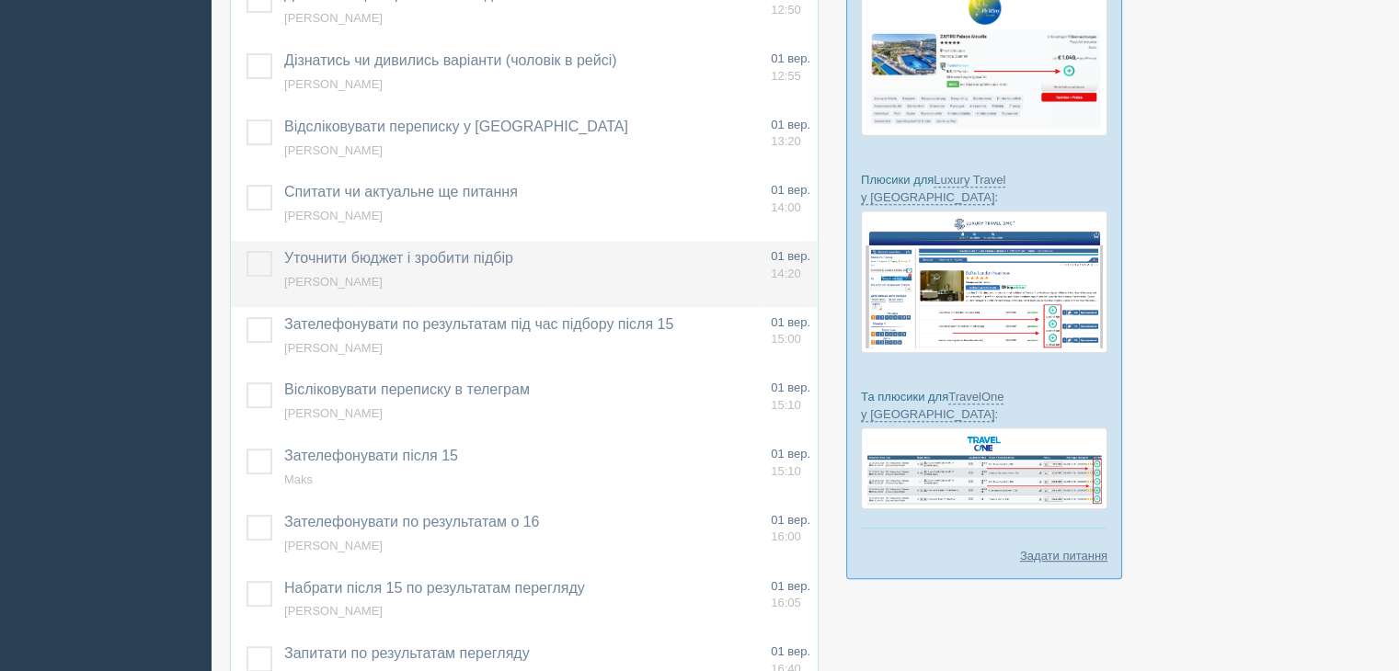
scroll to position [828, 0]
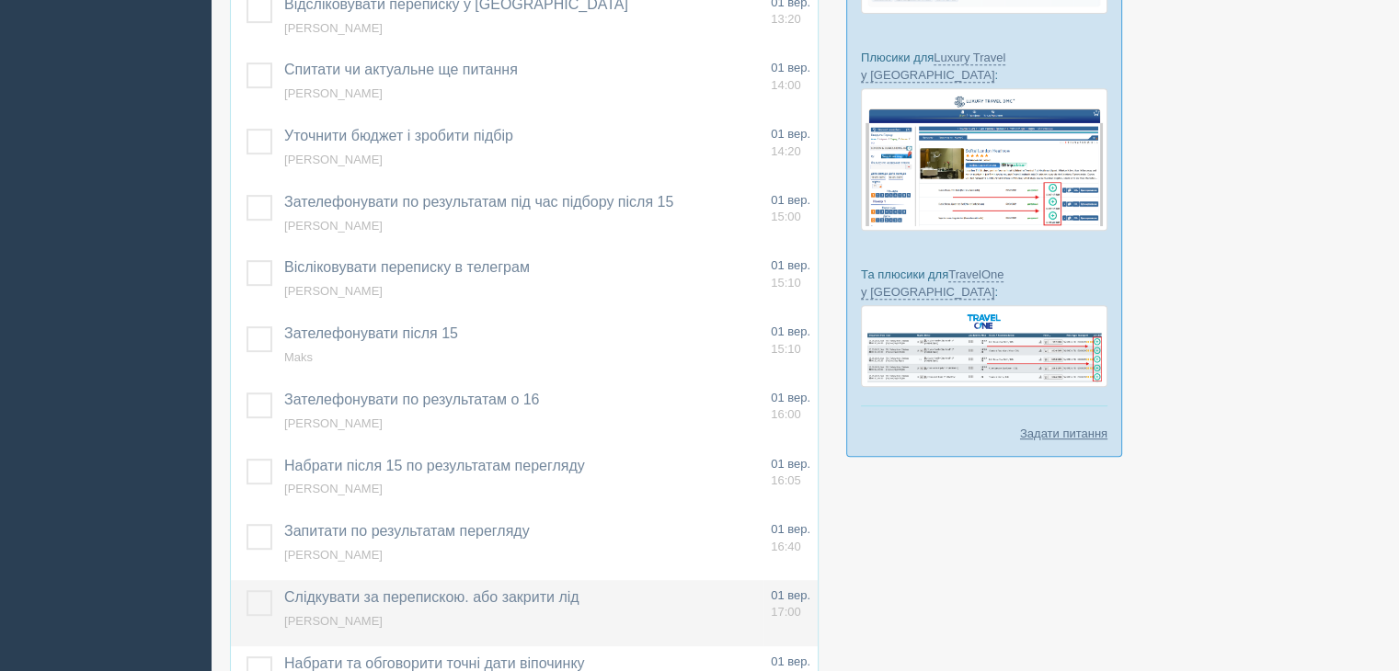
click at [298, 589] on span "Слідкувати за перепискою. або закрити лід" at bounding box center [431, 597] width 295 height 16
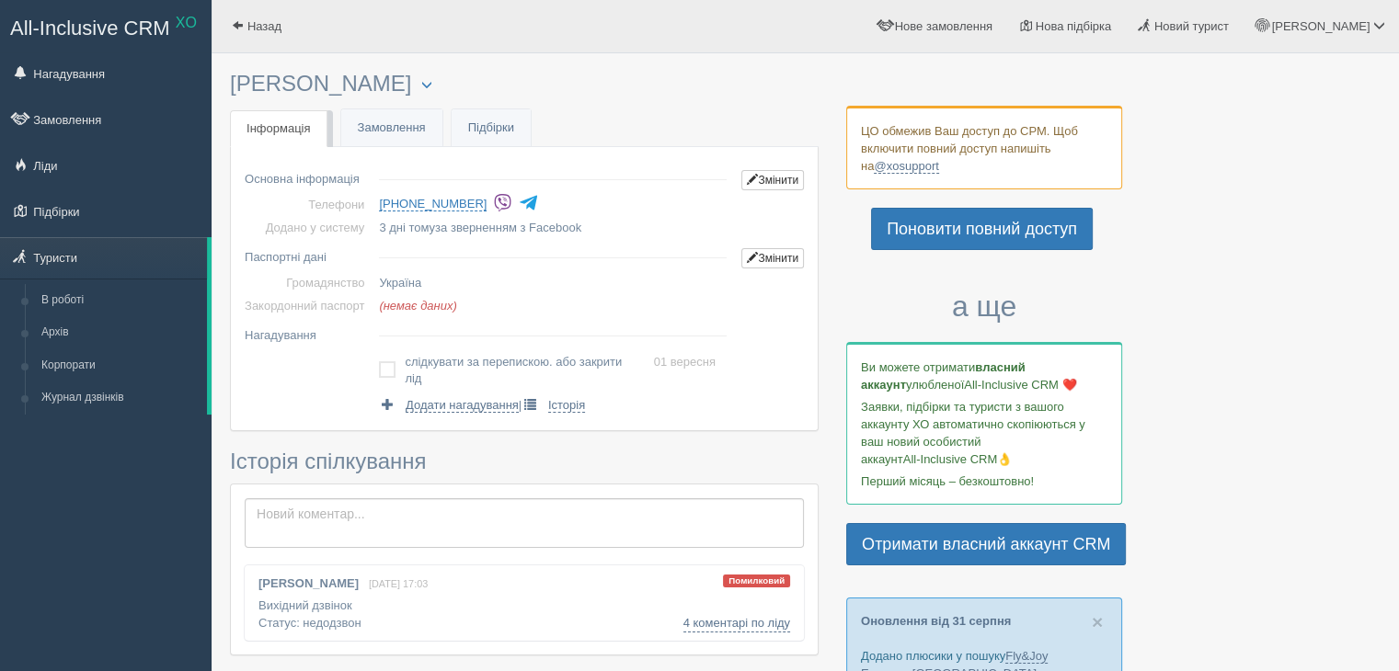
click at [493, 202] on img at bounding box center [502, 202] width 19 height 19
click at [379, 361] on label at bounding box center [379, 361] width 0 height 0
click at [0, 0] on input "checkbox" at bounding box center [0, 0] width 0 height 0
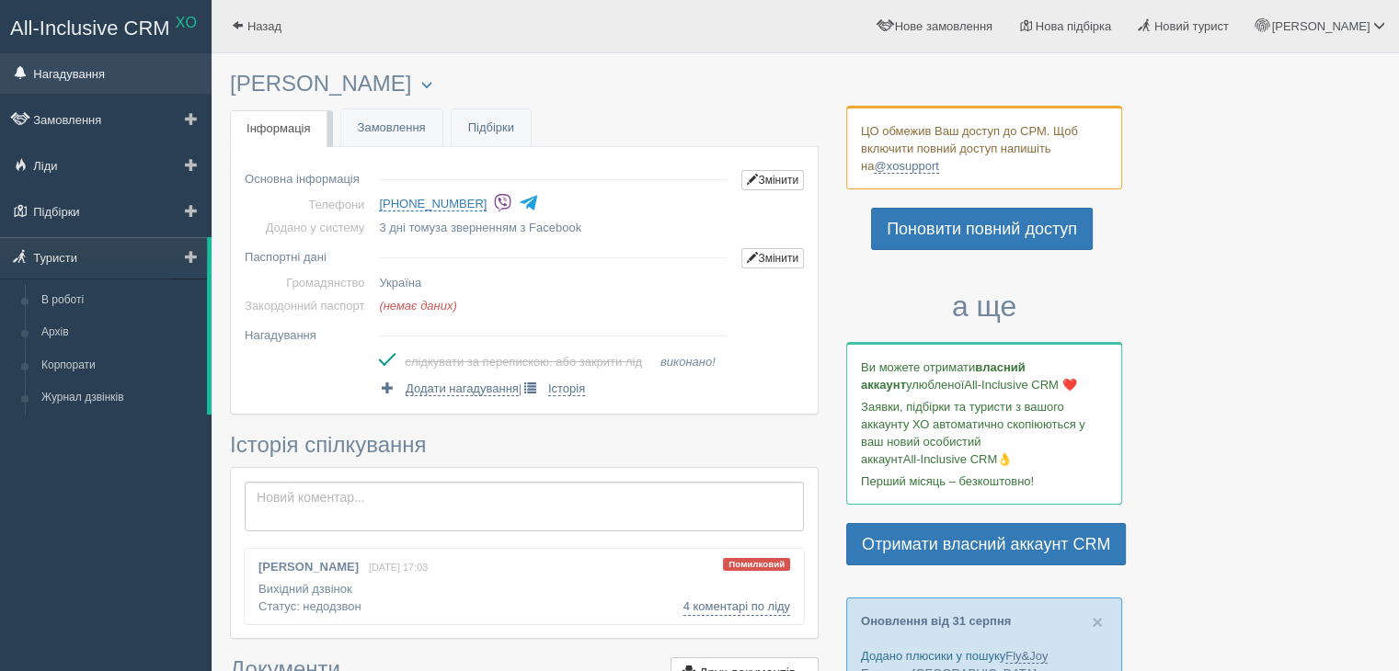
click at [62, 80] on link "Нагадування" at bounding box center [106, 73] width 212 height 40
